Goal: Information Seeking & Learning: Find specific page/section

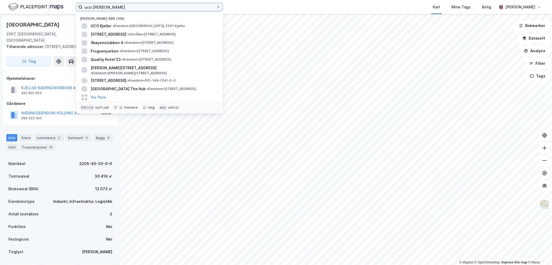
drag, startPoint x: 116, startPoint y: 8, endPoint x: 45, endPoint y: 4, distance: 71.1
click at [45, 4] on div "uco [PERSON_NAME] søk (100) UCO Kjeller • Eiendom • [STREET_ADDRESS], 2007 [PER…" at bounding box center [276, 7] width 552 height 14
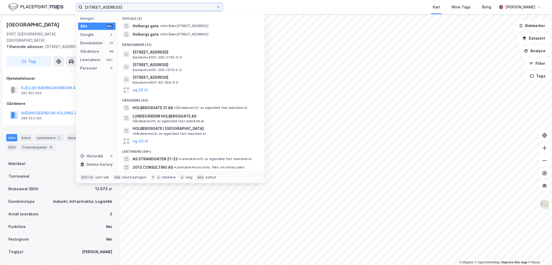
type input "[STREET_ADDRESS]"
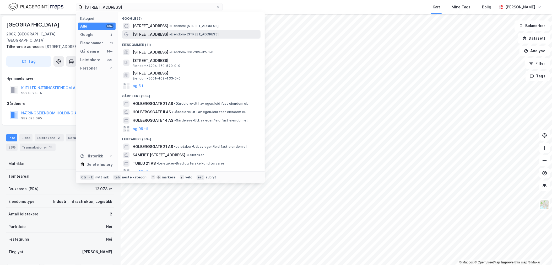
click at [158, 33] on span "[STREET_ADDRESS]" at bounding box center [151, 34] width 36 height 6
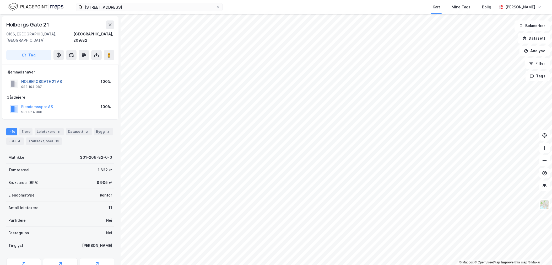
click at [0, 0] on button "HOLBERGSGATE 21 AS" at bounding box center [0, 0] width 0 height 0
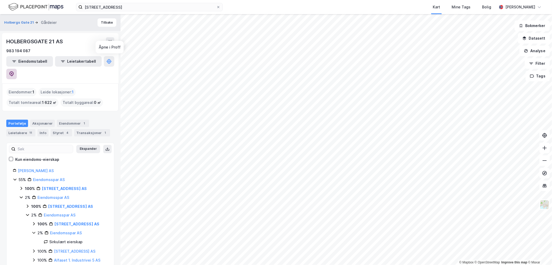
click at [14, 71] on icon at bounding box center [11, 73] width 4 height 5
